Goal: Communication & Community: Answer question/provide support

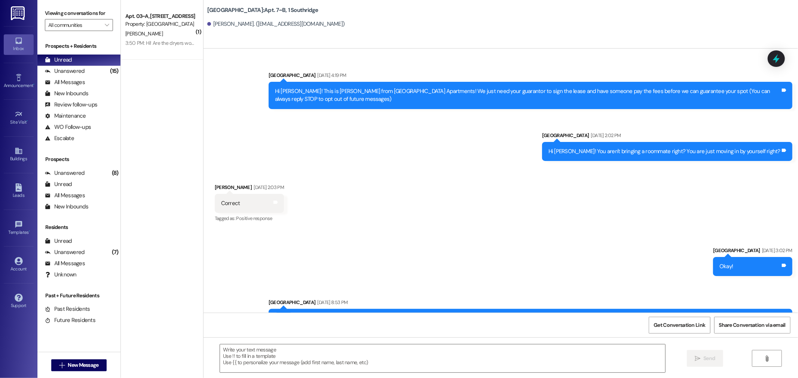
scroll to position [18147, 0]
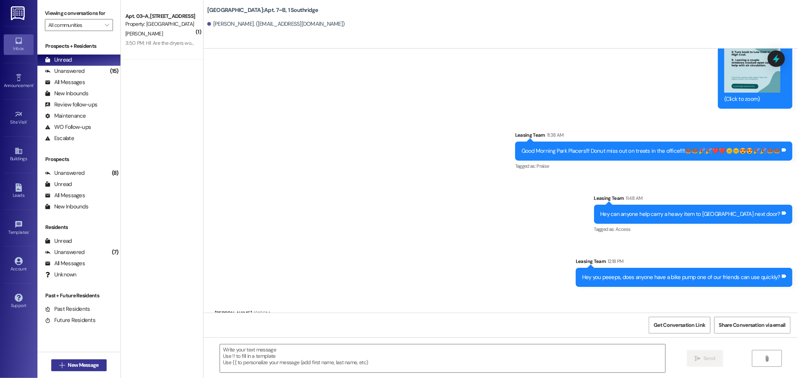
click at [59, 368] on icon "" at bounding box center [62, 366] width 6 height 6
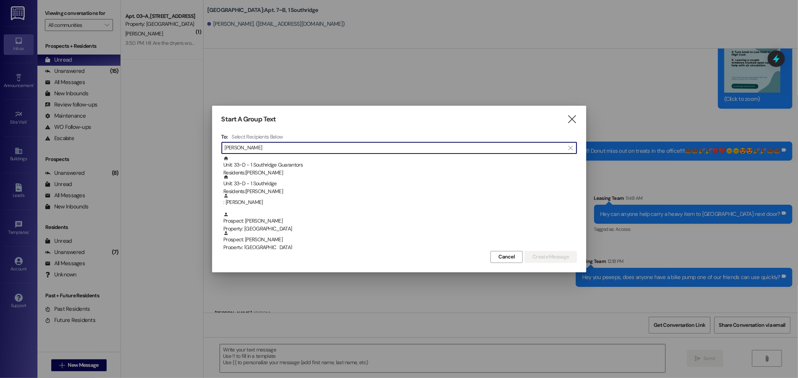
type input "[PERSON_NAME]"
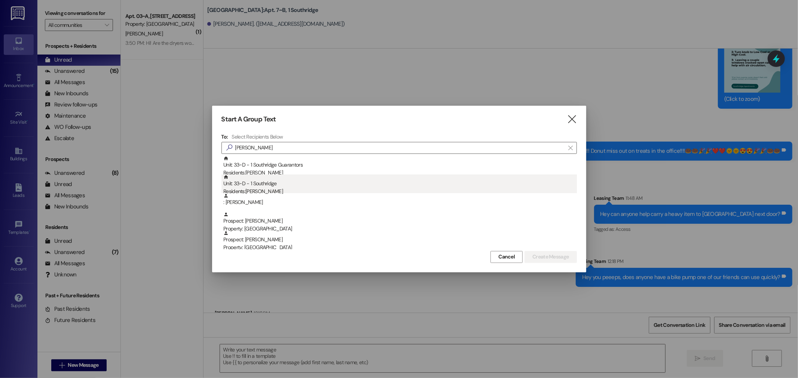
click at [272, 189] on div "Residents: [PERSON_NAME]" at bounding box center [399, 192] width 353 height 8
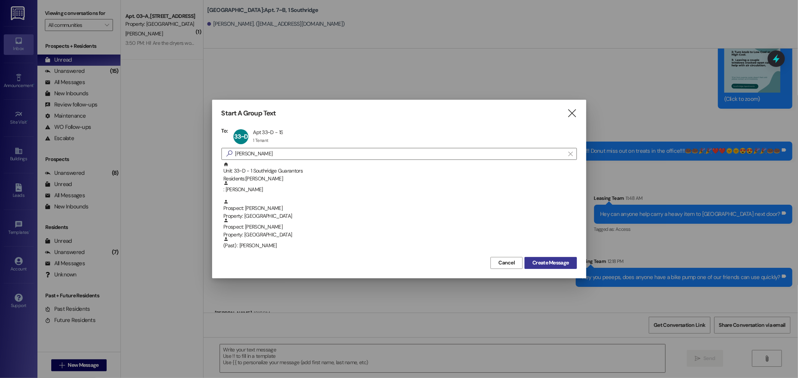
click at [568, 266] on span "Create Message" at bounding box center [550, 263] width 36 height 8
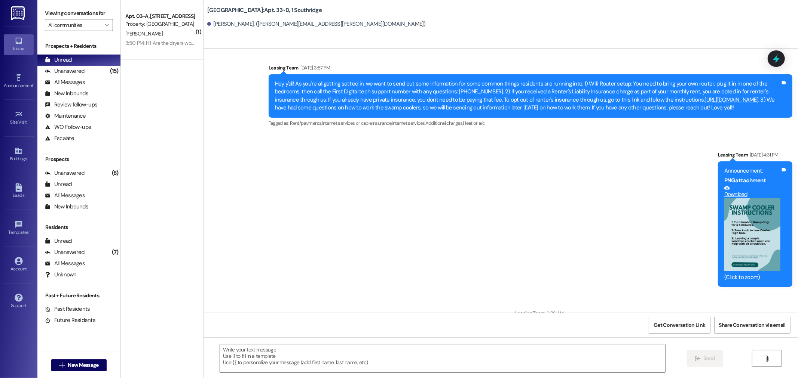
scroll to position [449, 0]
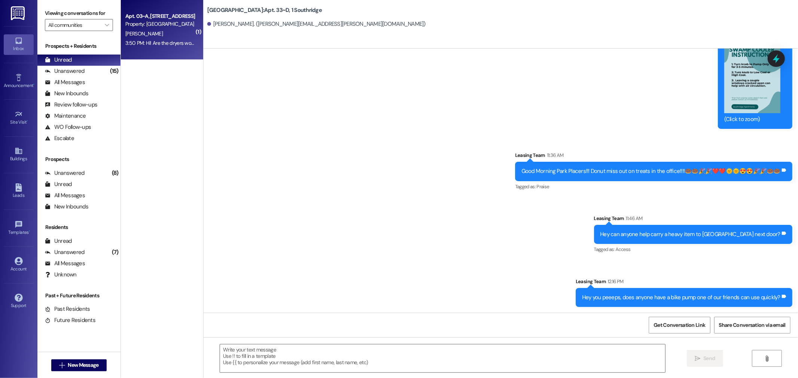
click at [135, 24] on div "Property: [GEOGRAPHIC_DATA]" at bounding box center [159, 24] width 69 height 8
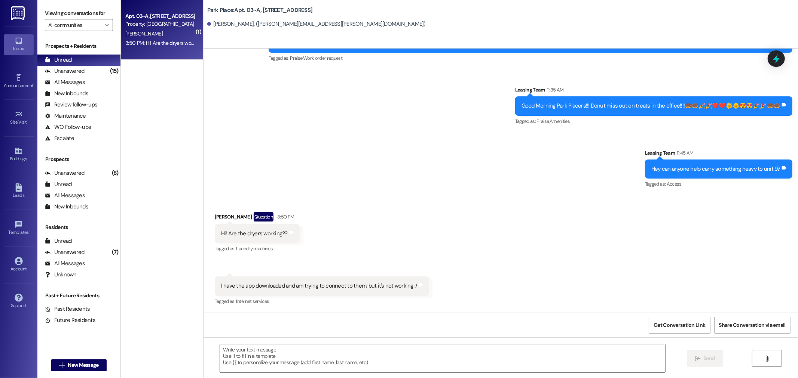
scroll to position [2817, 0]
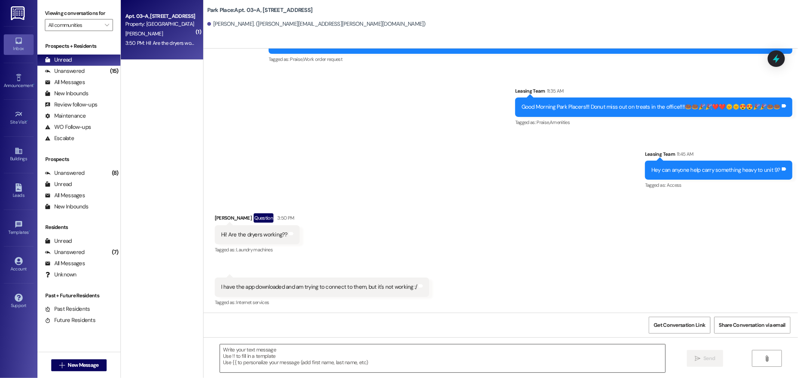
click at [235, 354] on textarea at bounding box center [442, 359] width 445 height 28
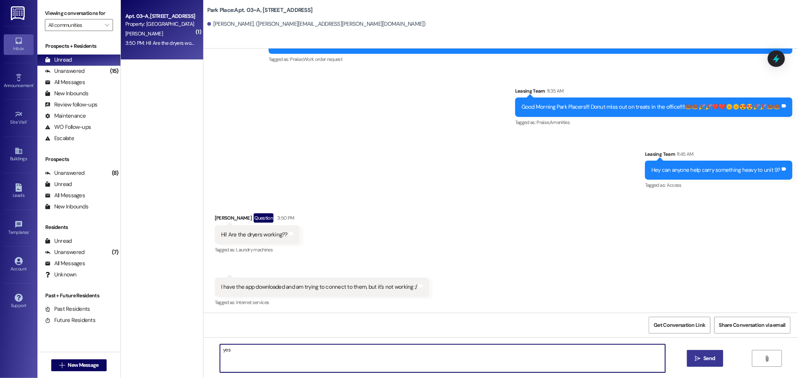
type textarea "yes"
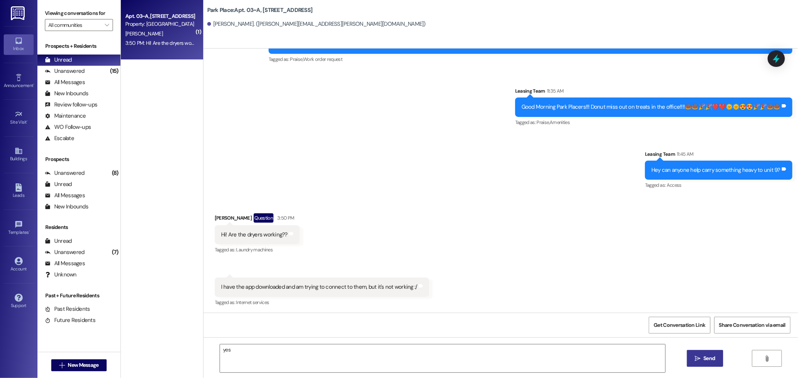
click at [708, 357] on span "Send" at bounding box center [709, 359] width 12 height 8
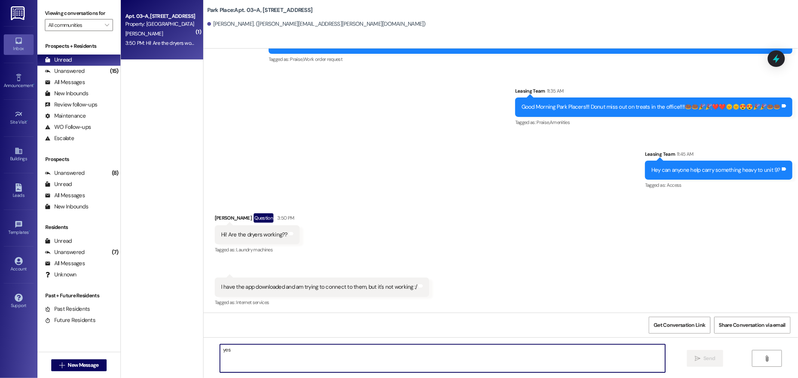
click at [242, 352] on textarea "yes" at bounding box center [442, 359] width 445 height 28
click at [227, 354] on textarea "yes" at bounding box center [442, 359] width 445 height 28
type textarea "They should be. [PERSON_NAME] is going to take a look now."
click at [709, 358] on span "Send" at bounding box center [709, 359] width 12 height 8
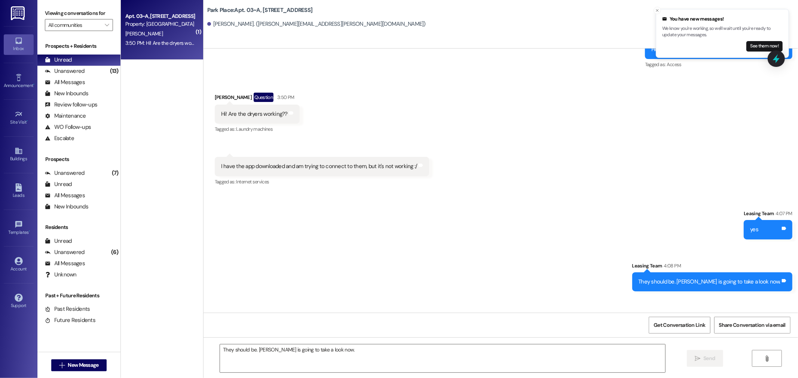
scroll to position [2973, 0]
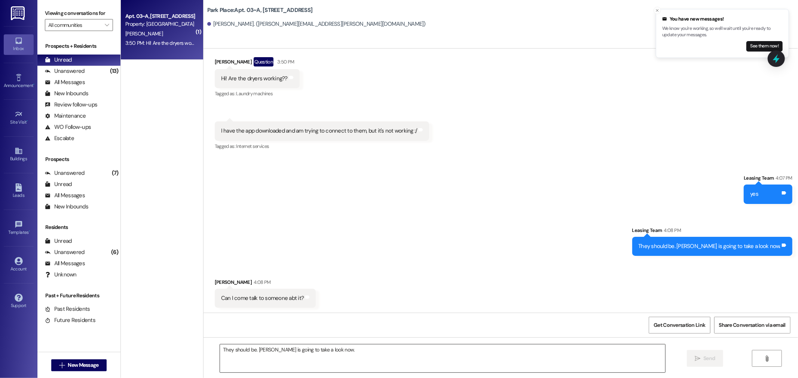
click at [249, 349] on textarea "They should be. [PERSON_NAME] is going to take a look now." at bounding box center [442, 359] width 445 height 28
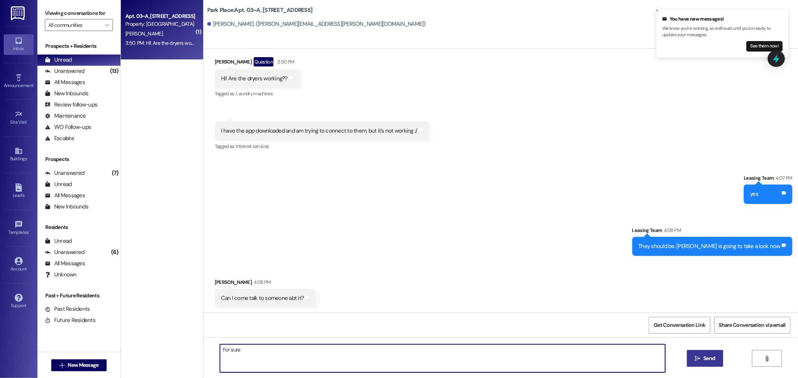
type textarea "For sure"
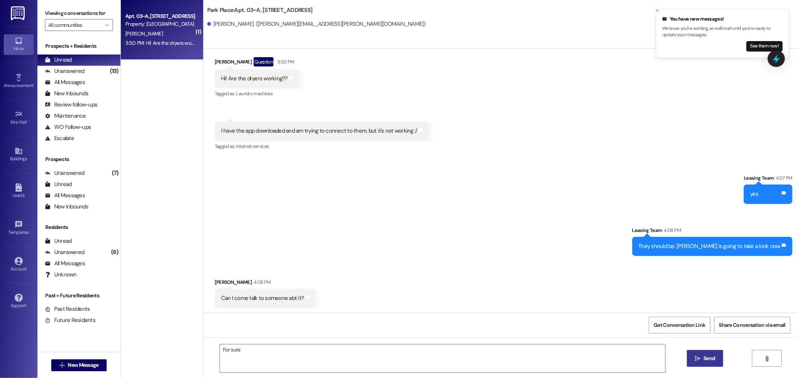
click at [705, 353] on button " Send" at bounding box center [705, 358] width 36 height 17
click at [71, 60] on div "Unread" at bounding box center [58, 60] width 27 height 8
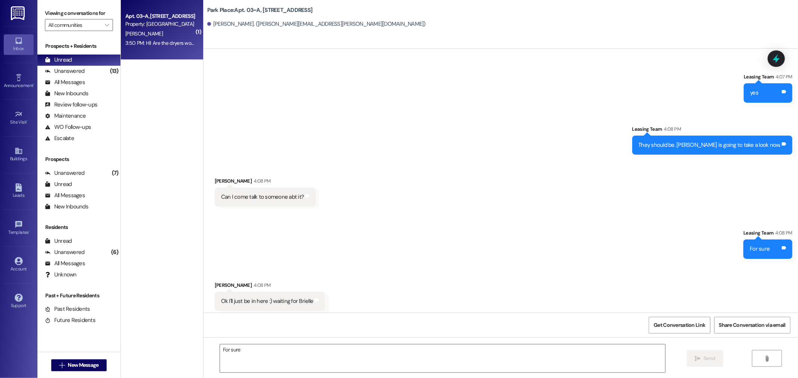
scroll to position [3077, 0]
